Goal: Information Seeking & Learning: Learn about a topic

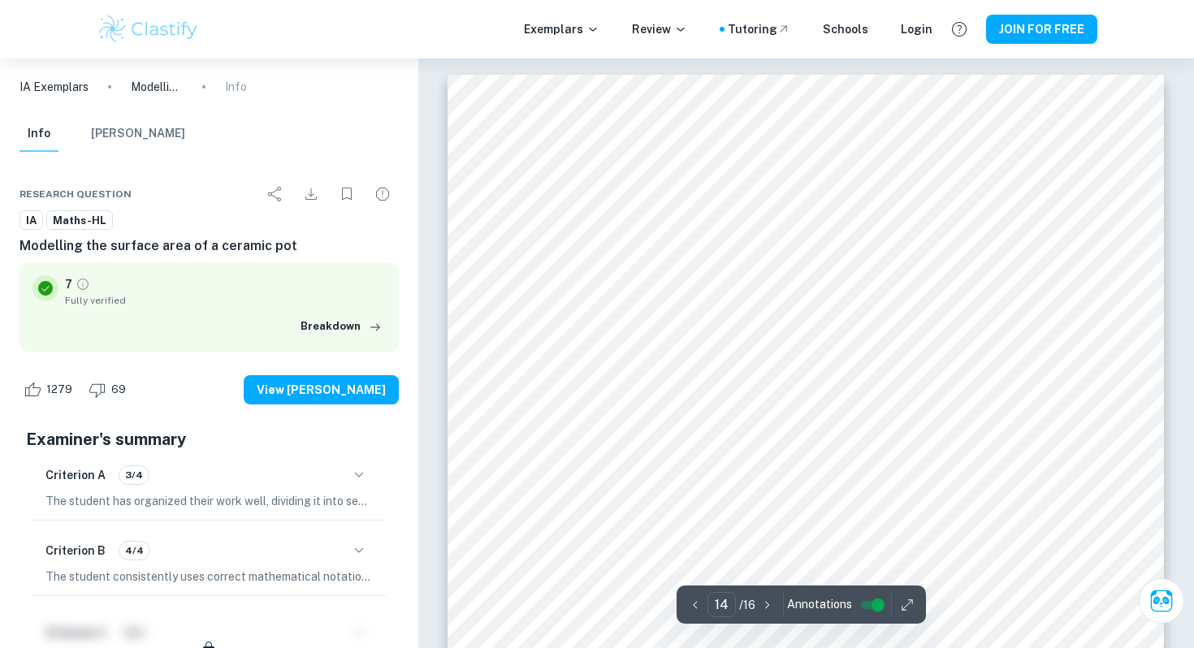
scroll to position [14040, 0]
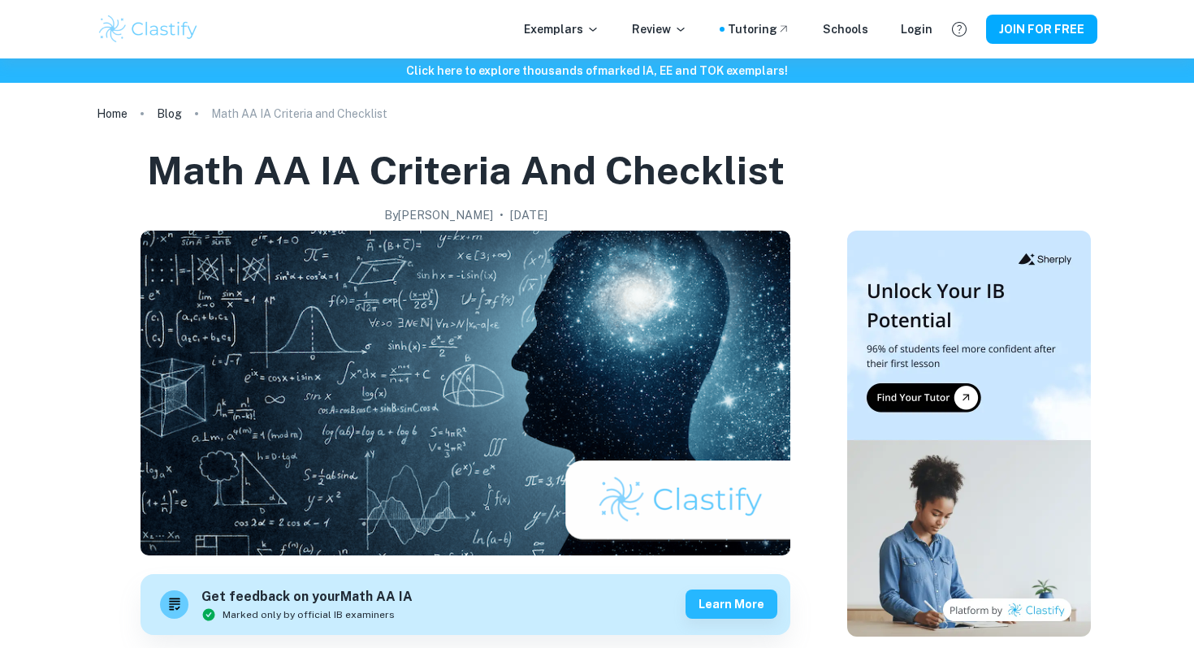
scroll to position [3260, 0]
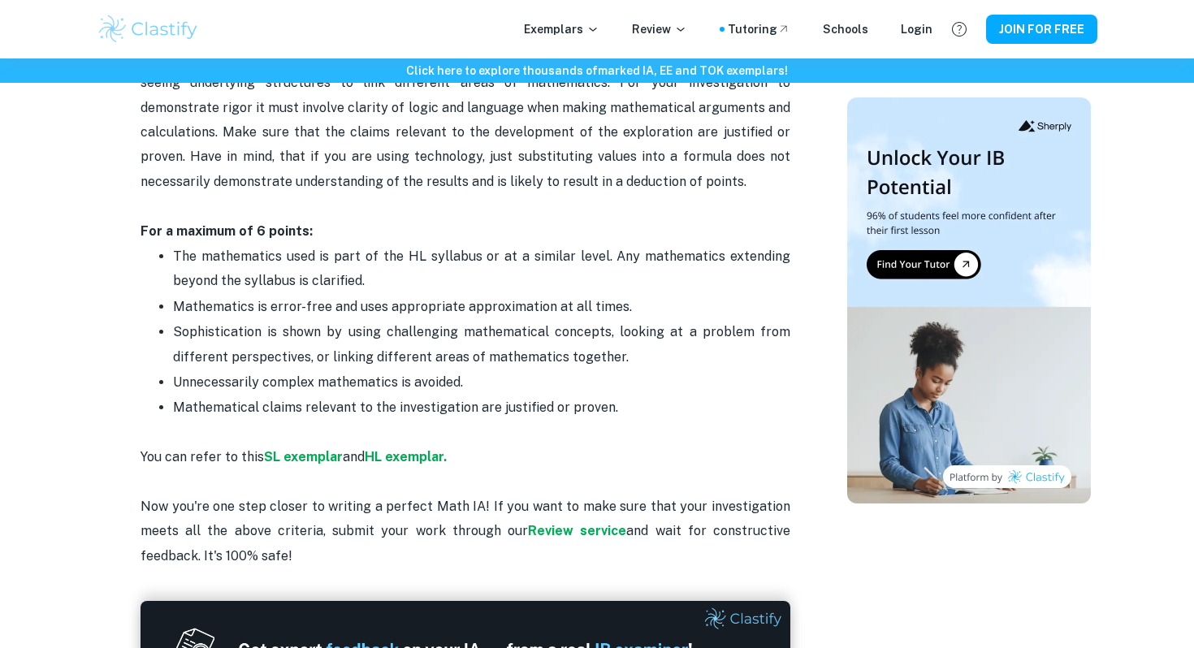
click at [408, 423] on p "You can refer to this SL exemplar and HL exemplar. Now you're one step closer t…" at bounding box center [465, 495] width 650 height 148
click at [332, 449] on strong "SL exemplar" at bounding box center [303, 456] width 79 height 15
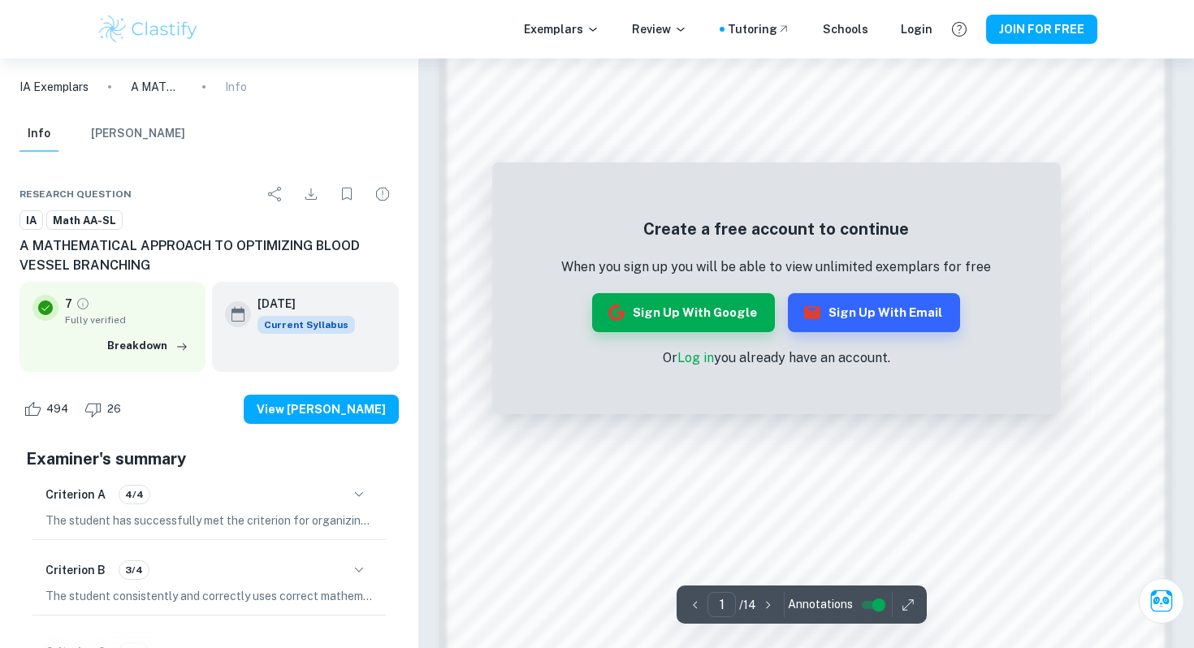
scroll to position [1014, 0]
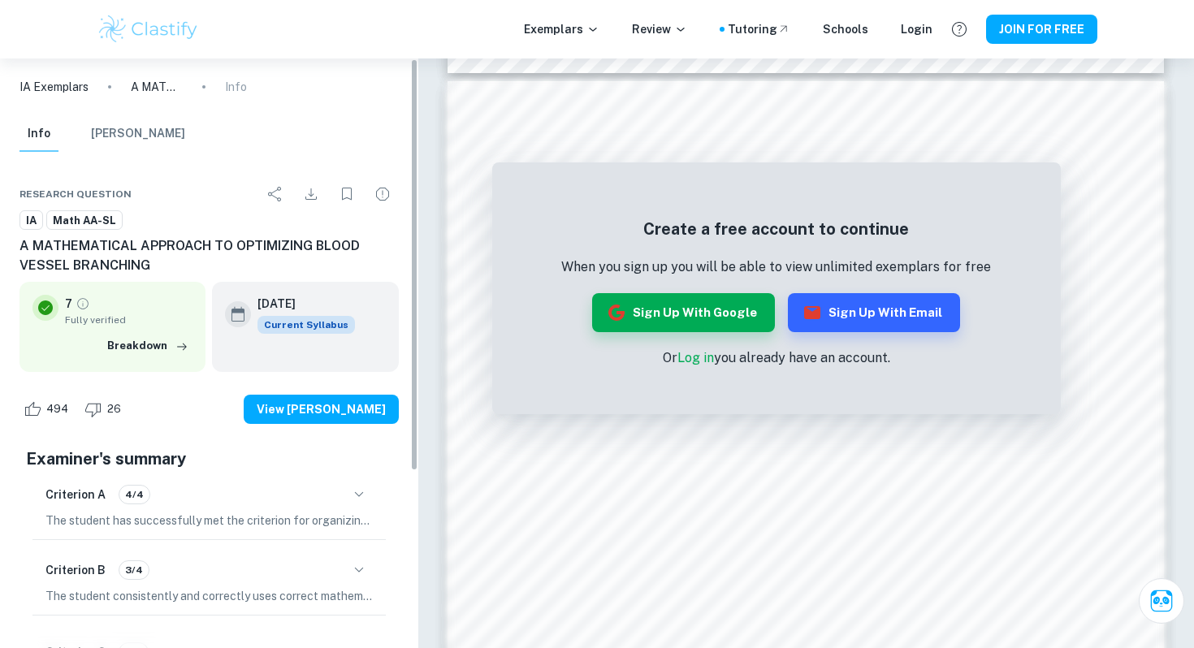
click at [175, 40] on img at bounding box center [148, 29] width 103 height 32
